Goal: Transaction & Acquisition: Purchase product/service

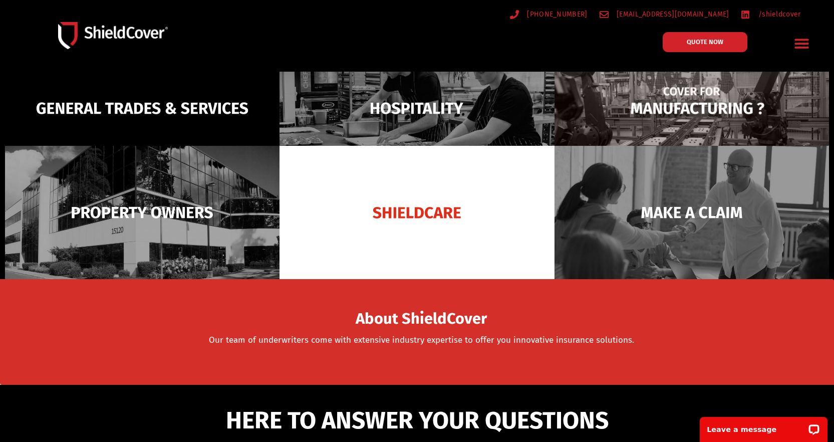
click at [701, 111] on img at bounding box center [691, 108] width 274 height 133
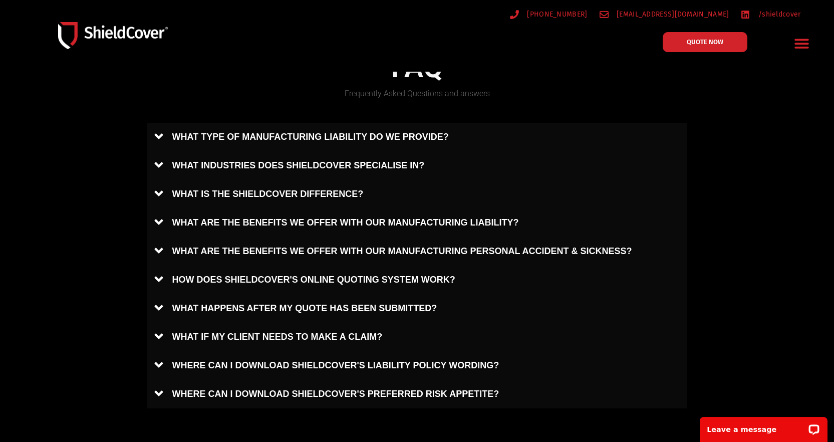
scroll to position [451, 0]
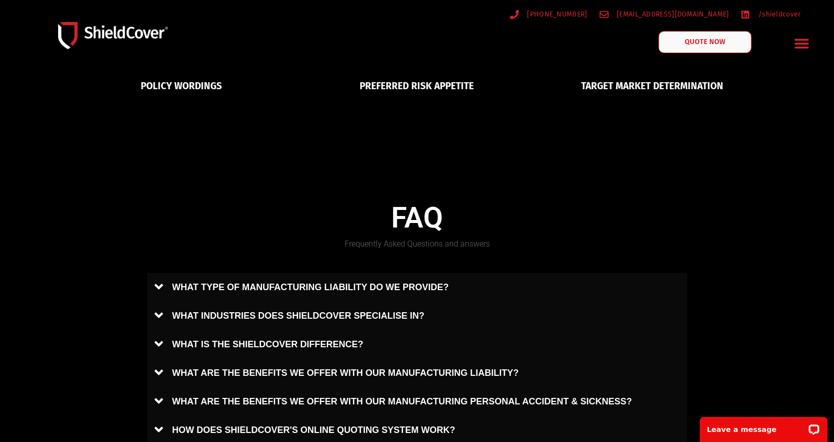
click at [686, 46] on span "QUOTE NOW" at bounding box center [704, 42] width 40 height 7
